Goal: Task Accomplishment & Management: Manage account settings

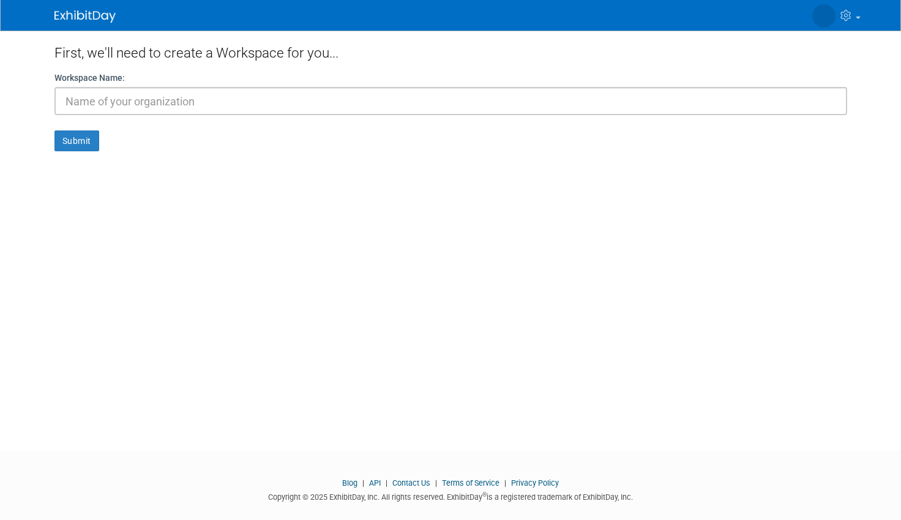
click at [70, 19] on img at bounding box center [84, 16] width 61 height 12
click at [825, 12] on img at bounding box center [823, 15] width 23 height 23
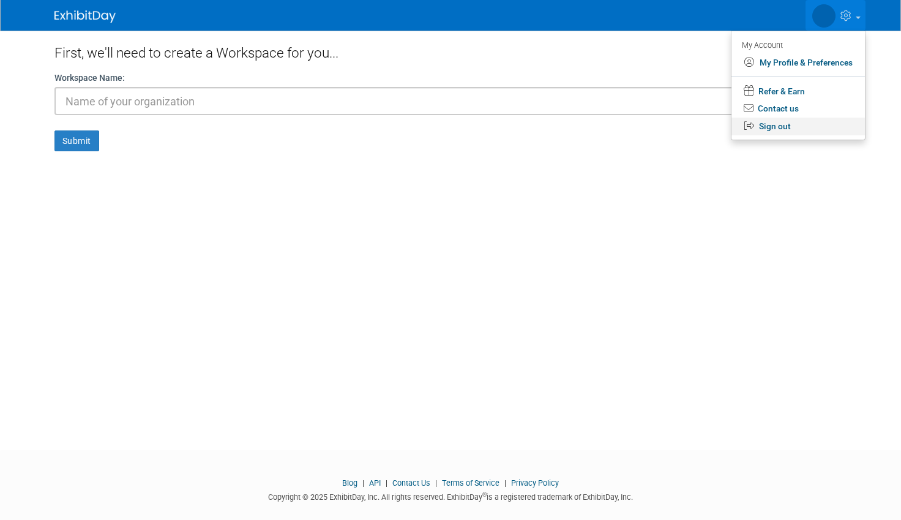
click at [791, 124] on link "Sign out" at bounding box center [797, 126] width 133 height 18
